Goal: Unclear: Browse casually

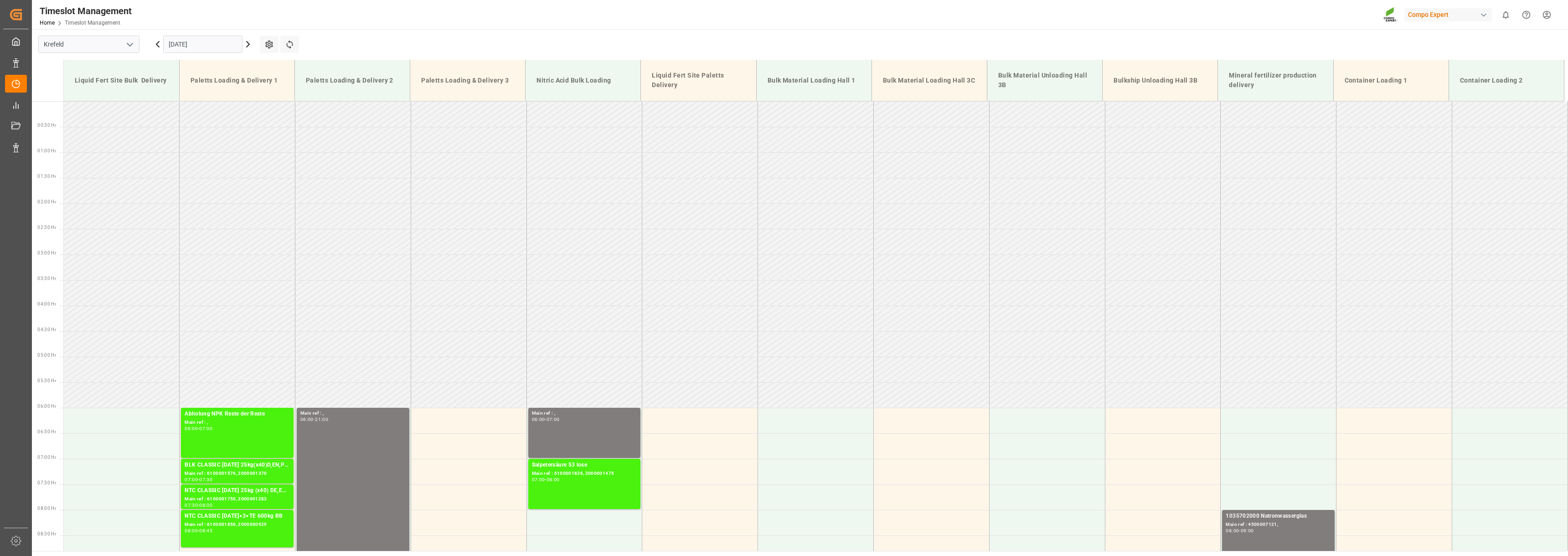
scroll to position [230, 0]
